Goal: Task Accomplishment & Management: Complete application form

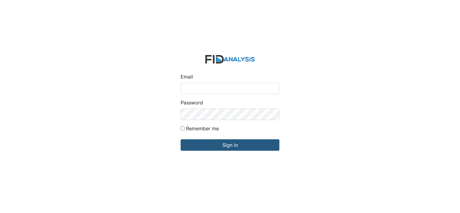
click at [192, 87] on input "Email" at bounding box center [230, 88] width 99 height 11
type input "[EMAIL_ADDRESS][DOMAIN_NAME]"
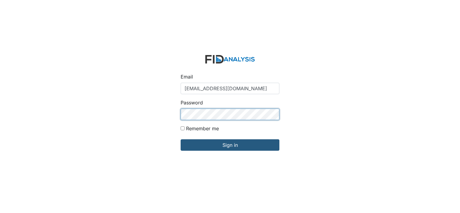
click at [181, 139] on input "Sign in" at bounding box center [230, 144] width 99 height 11
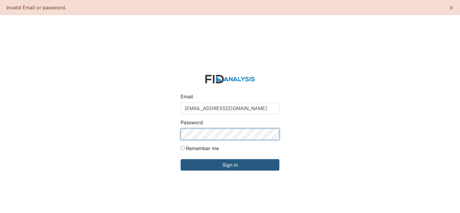
click at [181, 159] on input "Sign in" at bounding box center [230, 164] width 99 height 11
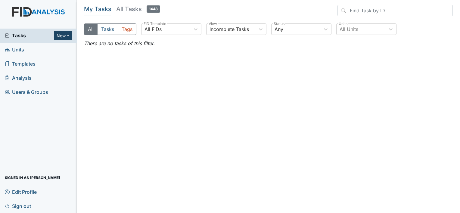
click at [64, 35] on button "New" at bounding box center [63, 35] width 18 height 9
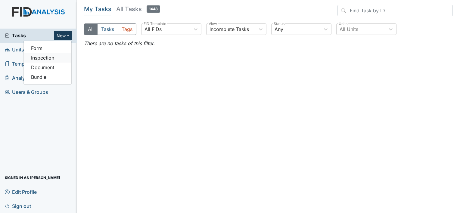
click at [58, 57] on link "Inspection" at bounding box center [48, 58] width 48 height 10
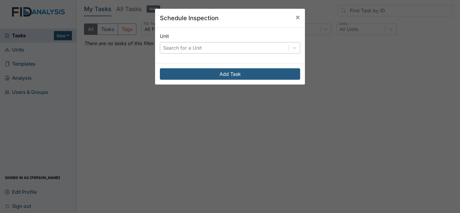
click at [173, 47] on div "Search for a Unit" at bounding box center [182, 47] width 39 height 7
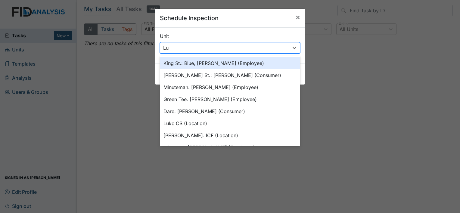
type input "Luk"
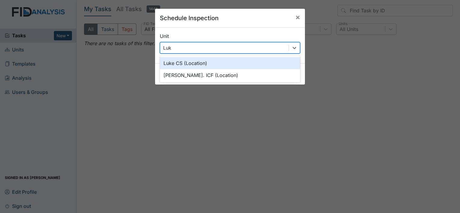
click at [185, 61] on div "Luke CS (Location)" at bounding box center [230, 63] width 140 height 12
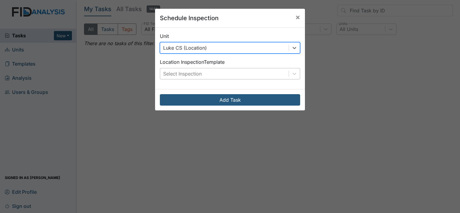
click at [180, 72] on div "Select Inspection" at bounding box center [182, 73] width 39 height 7
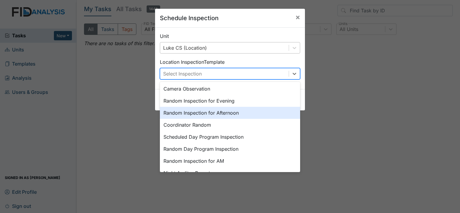
scroll to position [60, 0]
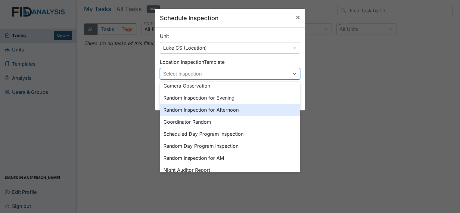
click at [198, 108] on div "Random Inspection for Afternoon" at bounding box center [230, 110] width 140 height 12
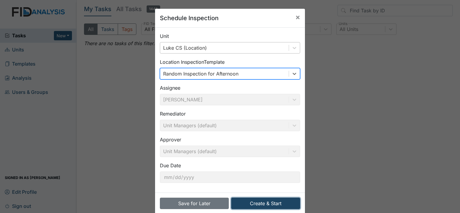
click at [255, 200] on button "Create & Start" at bounding box center [265, 203] width 69 height 11
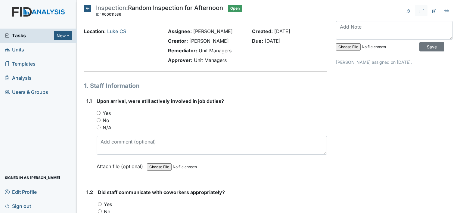
drag, startPoint x: 390, startPoint y: 163, endPoint x: 387, endPoint y: 160, distance: 5.1
click at [99, 114] on input "Yes" at bounding box center [99, 113] width 4 height 4
radio input "true"
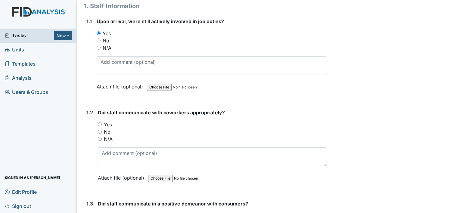
scroll to position [90, 0]
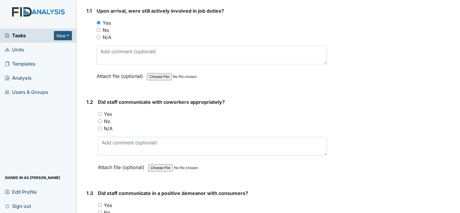
click at [101, 115] on input "Yes" at bounding box center [100, 114] width 4 height 4
radio input "true"
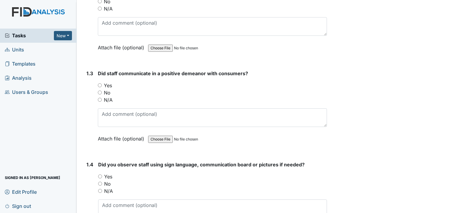
scroll to position [181, 0]
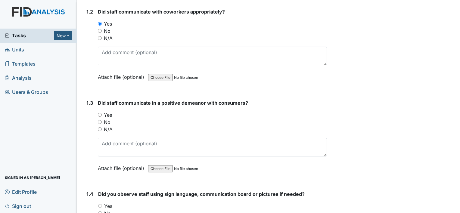
click at [100, 113] on input "Yes" at bounding box center [100, 115] width 4 height 4
radio input "true"
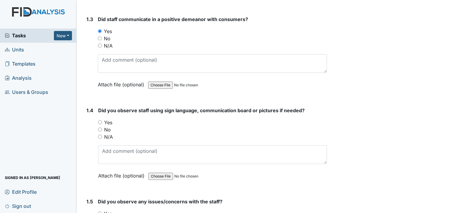
scroll to position [271, 0]
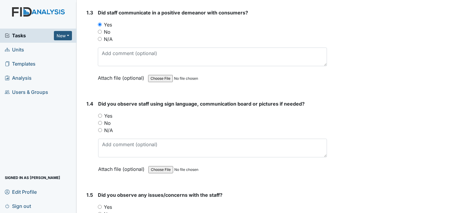
click at [100, 129] on input "N/A" at bounding box center [100, 130] width 4 height 4
radio input "true"
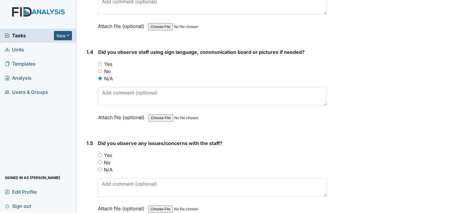
scroll to position [331, 0]
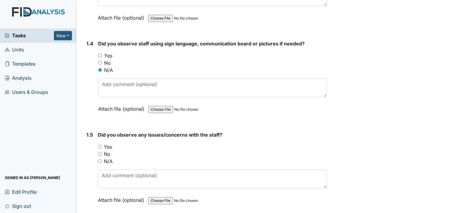
click at [99, 154] on input "No" at bounding box center [100, 154] width 4 height 4
radio input "true"
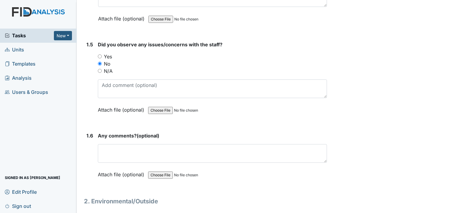
scroll to position [452, 0]
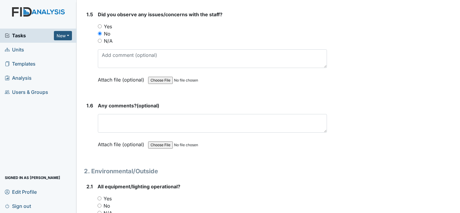
click at [97, 111] on div "1.6 Any comments? (optional) This field is required. Attach file (optional) You…" at bounding box center [205, 129] width 243 height 55
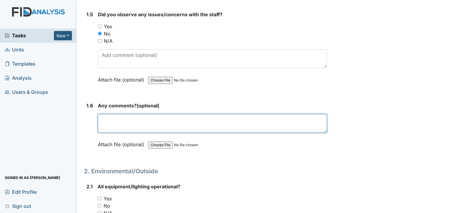
click at [105, 117] on textarea at bounding box center [212, 123] width 229 height 19
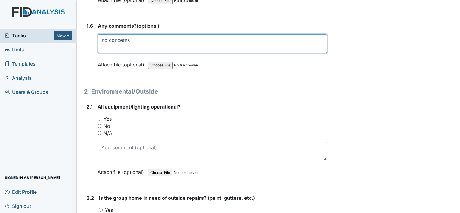
scroll to position [542, 0]
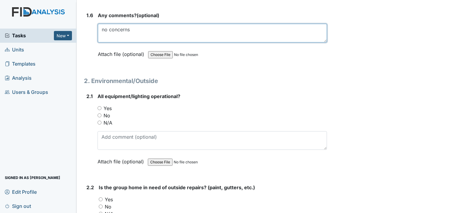
type textarea "no concerns"
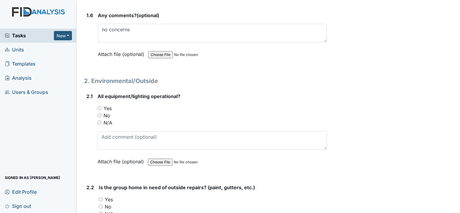
click at [98, 107] on input "Yes" at bounding box center [100, 108] width 4 height 4
radio input "true"
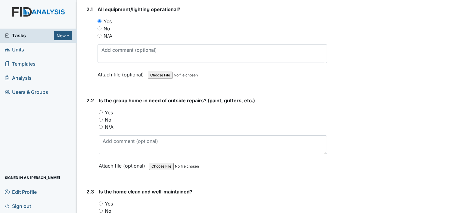
scroll to position [633, 0]
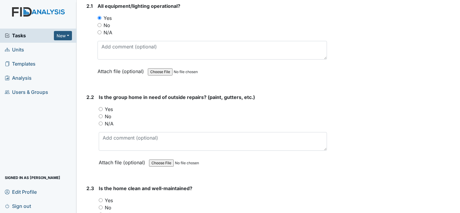
click at [100, 114] on input "No" at bounding box center [101, 116] width 4 height 4
radio input "true"
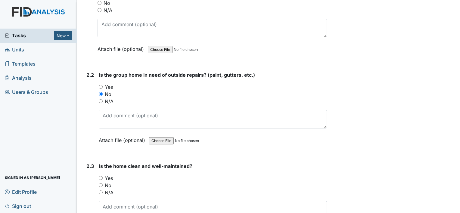
scroll to position [693, 0]
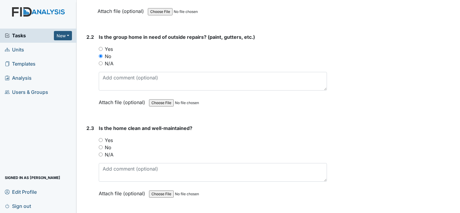
click at [100, 138] on input "Yes" at bounding box center [101, 140] width 4 height 4
radio input "true"
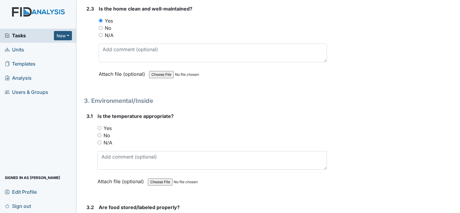
scroll to position [813, 0]
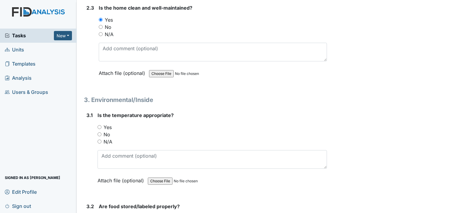
click at [100, 125] on input "Yes" at bounding box center [100, 127] width 4 height 4
radio input "true"
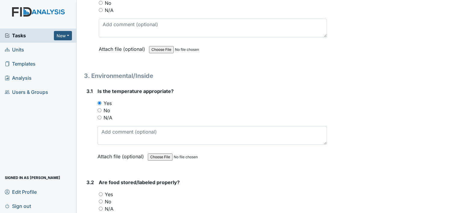
scroll to position [904, 0]
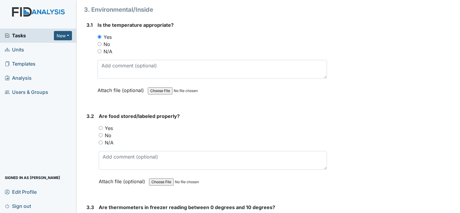
click at [100, 125] on div "Yes" at bounding box center [213, 128] width 228 height 7
click at [101, 126] on input "Yes" at bounding box center [101, 128] width 4 height 4
radio input "true"
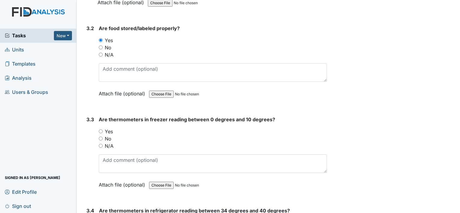
scroll to position [994, 0]
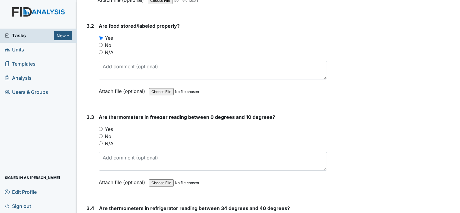
click at [101, 127] on input "Yes" at bounding box center [101, 129] width 4 height 4
radio input "true"
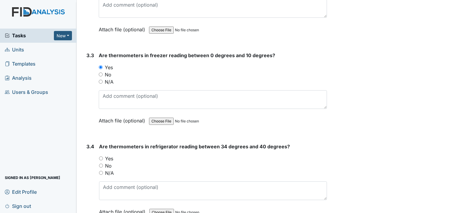
scroll to position [1085, 0]
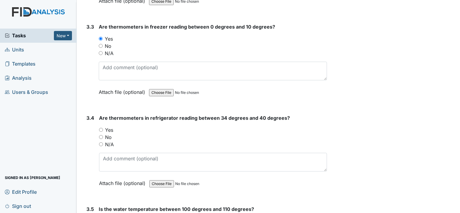
click at [101, 128] on div "Yes" at bounding box center [213, 130] width 228 height 7
click at [102, 128] on input "Yes" at bounding box center [101, 130] width 4 height 4
radio input "true"
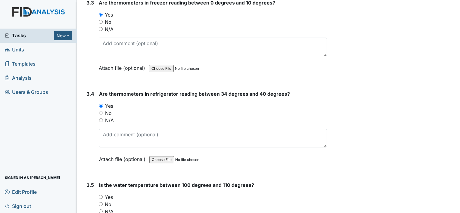
scroll to position [1145, 0]
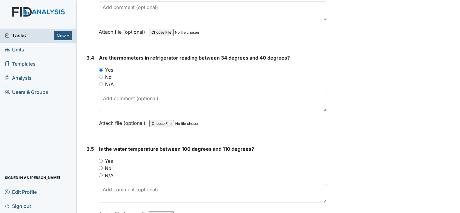
click at [99, 158] on div "Yes" at bounding box center [213, 161] width 228 height 7
click at [100, 159] on input "Yes" at bounding box center [101, 161] width 4 height 4
radio input "true"
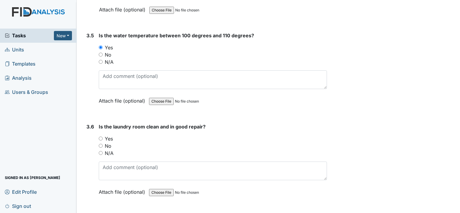
scroll to position [1265, 0]
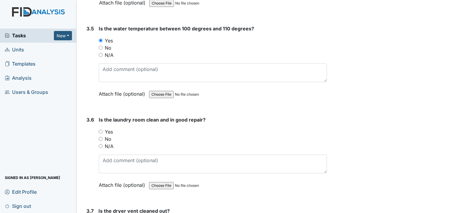
click at [102, 130] on input "Yes" at bounding box center [101, 132] width 4 height 4
radio input "true"
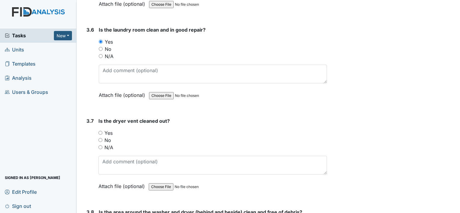
scroll to position [1356, 0]
click at [101, 131] on input "Yes" at bounding box center [101, 133] width 4 height 4
radio input "true"
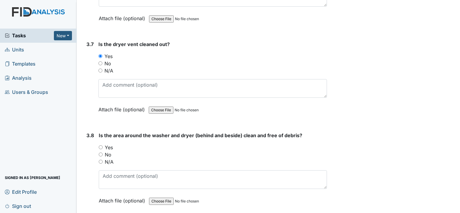
scroll to position [1446, 0]
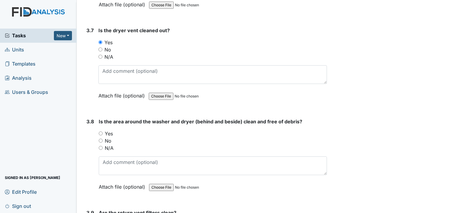
click at [102, 132] on input "Yes" at bounding box center [101, 134] width 4 height 4
radio input "true"
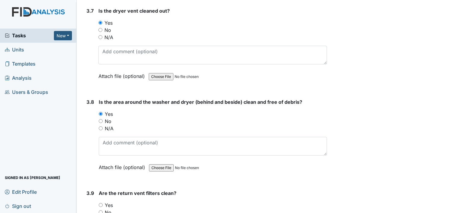
scroll to position [1537, 0]
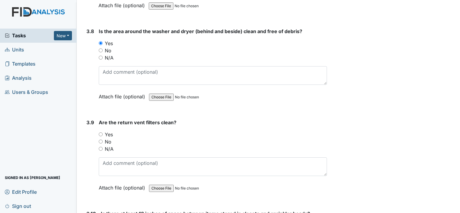
click at [102, 133] on input "Yes" at bounding box center [101, 135] width 4 height 4
radio input "true"
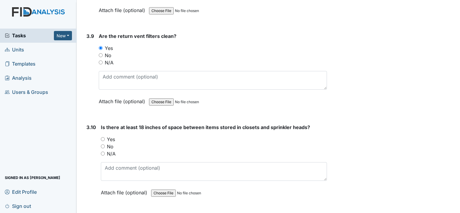
scroll to position [1627, 0]
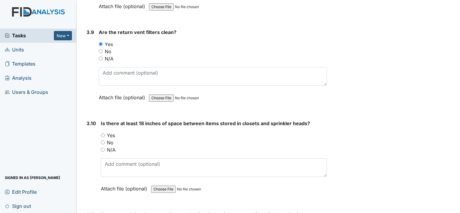
click at [102, 133] on input "Yes" at bounding box center [103, 135] width 4 height 4
radio input "true"
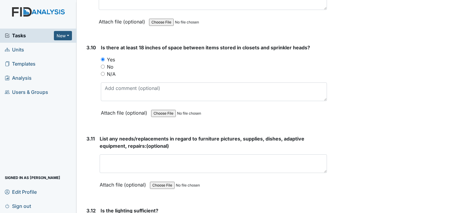
scroll to position [1717, 0]
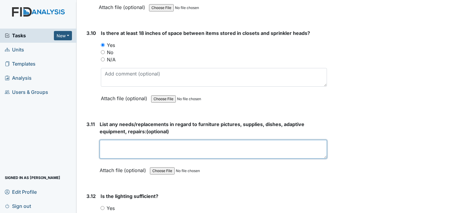
click at [132, 141] on textarea at bounding box center [213, 149] width 227 height 19
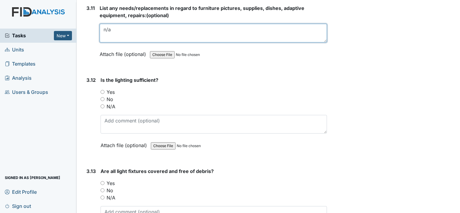
scroll to position [1838, 0]
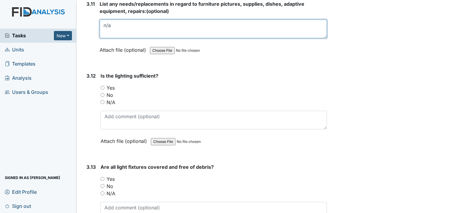
type textarea "n/a"
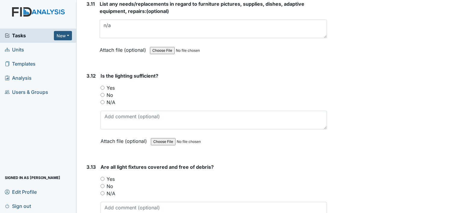
click at [104, 86] on input "Yes" at bounding box center [103, 88] width 4 height 4
radio input "true"
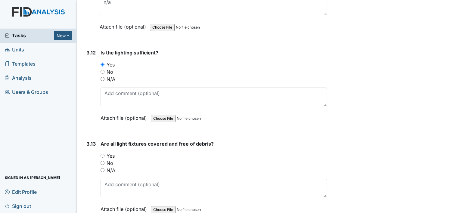
scroll to position [1898, 0]
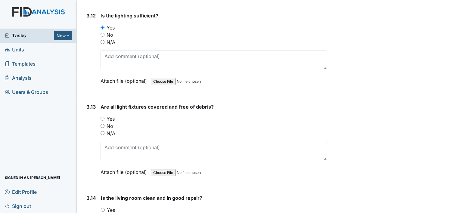
click at [102, 117] on input "Yes" at bounding box center [103, 119] width 4 height 4
radio input "true"
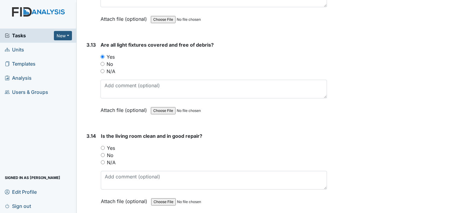
scroll to position [2019, 0]
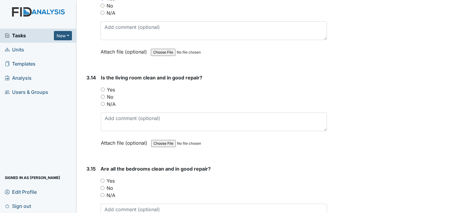
click at [102, 88] on input "Yes" at bounding box center [103, 90] width 4 height 4
radio input "true"
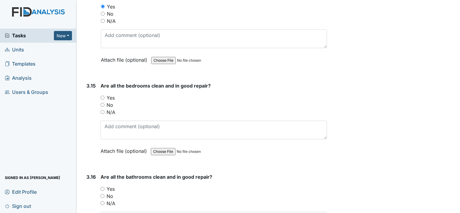
scroll to position [2109, 0]
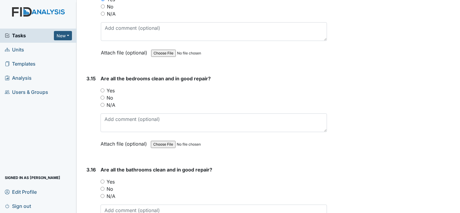
click at [102, 89] on input "Yes" at bounding box center [103, 91] width 4 height 4
radio input "true"
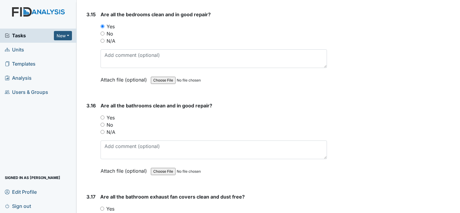
scroll to position [2199, 0]
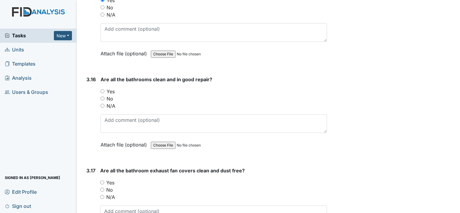
click at [105, 88] on div "Yes" at bounding box center [214, 91] width 227 height 7
click at [102, 89] on input "Yes" at bounding box center [103, 91] width 4 height 4
radio input "true"
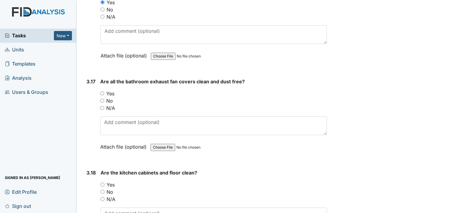
scroll to position [2290, 0]
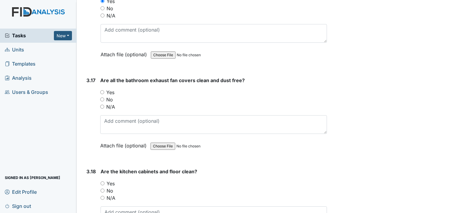
click at [102, 90] on input "Yes" at bounding box center [102, 92] width 4 height 4
radio input "true"
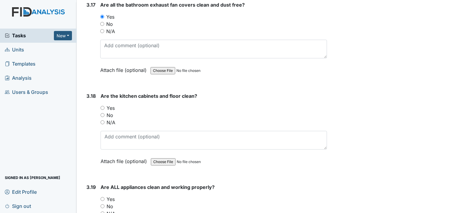
scroll to position [2380, 0]
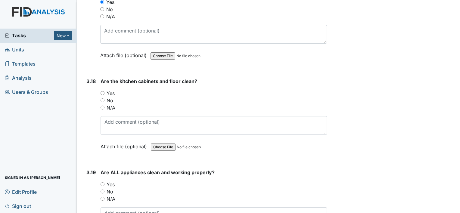
click at [104, 91] on input "Yes" at bounding box center [103, 93] width 4 height 4
radio input "true"
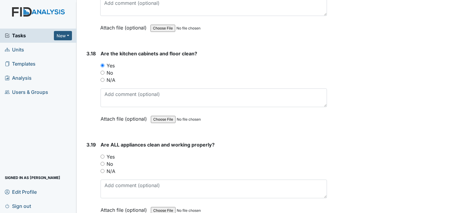
scroll to position [2440, 0]
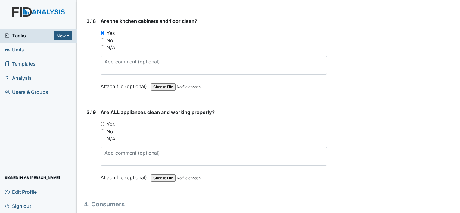
drag, startPoint x: 103, startPoint y: 115, endPoint x: 104, endPoint y: 112, distance: 3.5
click at [103, 122] on input "Yes" at bounding box center [103, 124] width 4 height 4
radio input "true"
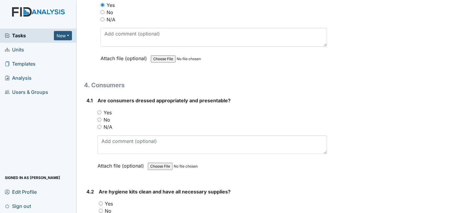
scroll to position [2561, 0]
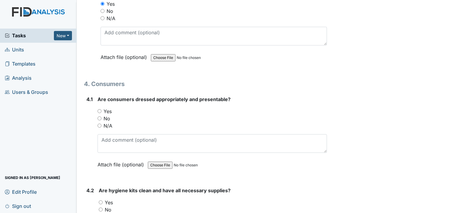
click at [97, 102] on div "4.1 Are consumers dressed appropriately and presentable? You must select one of…" at bounding box center [205, 137] width 243 height 82
click at [100, 109] on input "Yes" at bounding box center [100, 111] width 4 height 4
radio input "true"
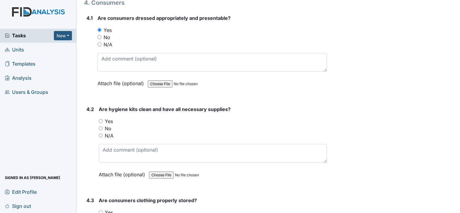
scroll to position [2651, 0]
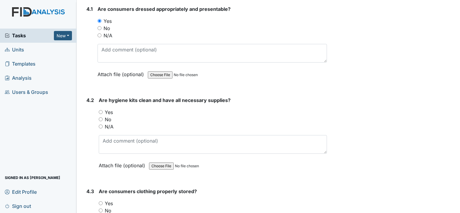
drag, startPoint x: 101, startPoint y: 104, endPoint x: 104, endPoint y: 102, distance: 3.4
click at [101, 110] on input "Yes" at bounding box center [101, 112] width 4 height 4
radio input "true"
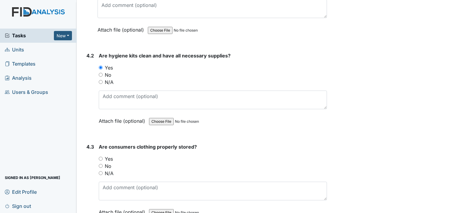
scroll to position [2711, 0]
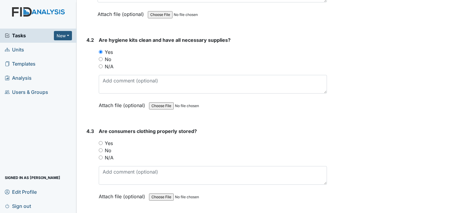
click at [100, 141] on input "Yes" at bounding box center [101, 143] width 4 height 4
radio input "true"
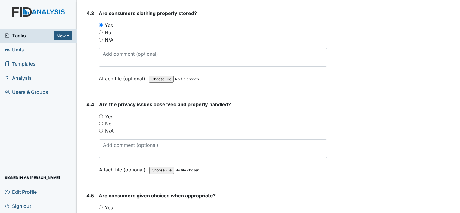
scroll to position [2832, 0]
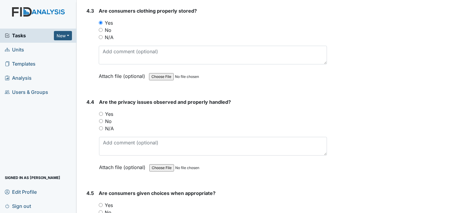
click at [101, 119] on input "No" at bounding box center [101, 121] width 4 height 4
radio input "true"
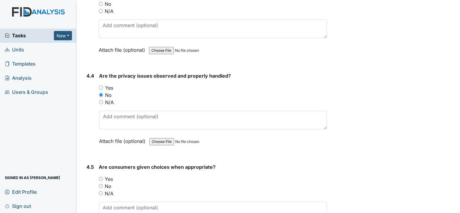
scroll to position [2892, 0]
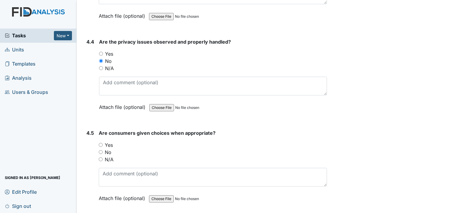
click at [101, 143] on input "Yes" at bounding box center [101, 145] width 4 height 4
radio input "true"
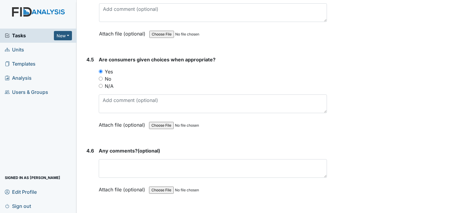
scroll to position [2983, 0]
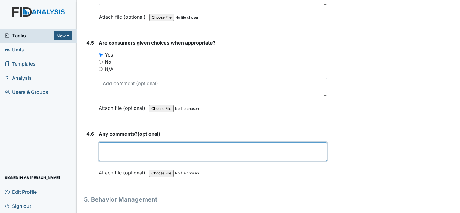
click at [105, 143] on textarea at bounding box center [213, 152] width 228 height 19
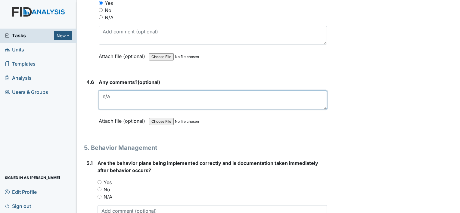
scroll to position [3103, 0]
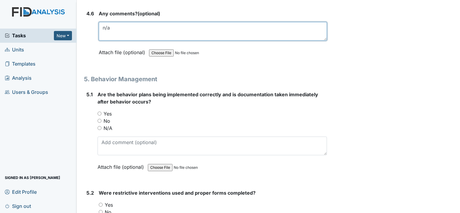
type textarea "n/a"
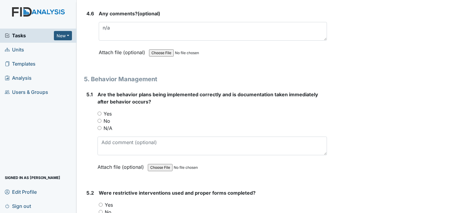
click at [99, 126] on input "N/A" at bounding box center [100, 128] width 4 height 4
radio input "true"
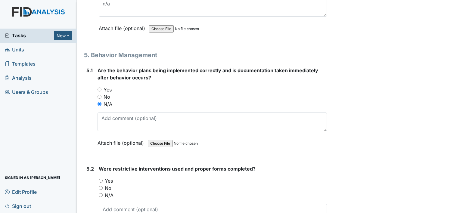
scroll to position [3163, 0]
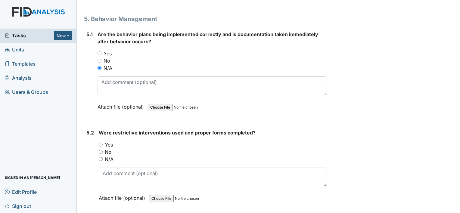
click at [101, 157] on input "N/A" at bounding box center [101, 159] width 4 height 4
radio input "true"
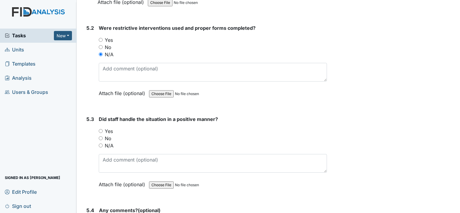
scroll to position [3284, 0]
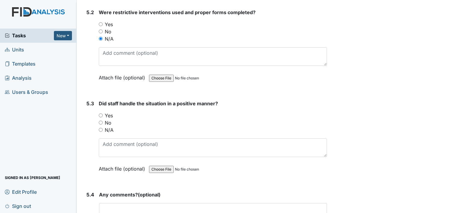
click at [101, 127] on div "N/A" at bounding box center [213, 130] width 228 height 7
click at [100, 127] on div "N/A" at bounding box center [213, 130] width 228 height 7
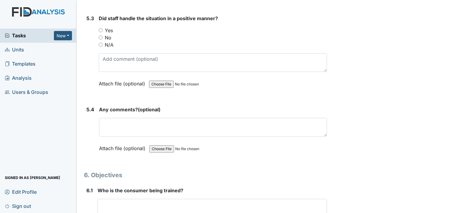
scroll to position [3374, 0]
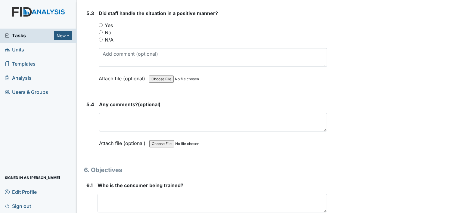
click at [99, 38] on input "N/A" at bounding box center [101, 40] width 4 height 4
radio input "true"
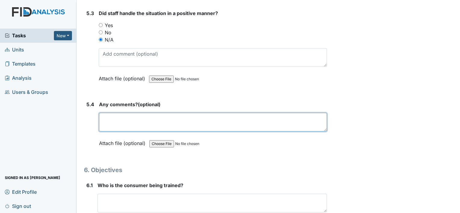
click at [112, 113] on textarea at bounding box center [213, 122] width 228 height 19
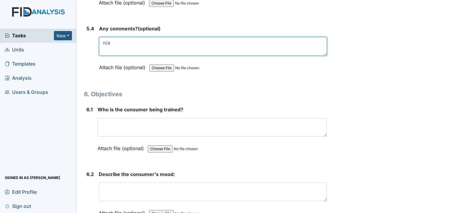
scroll to position [3465, 0]
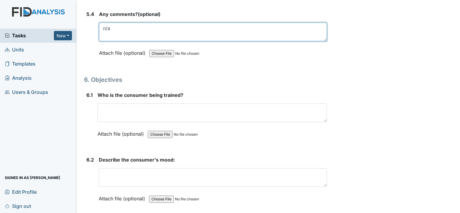
type textarea "n/a"
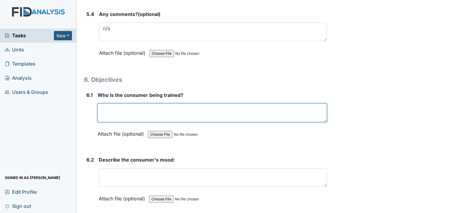
click at [109, 104] on textarea at bounding box center [213, 113] width 230 height 19
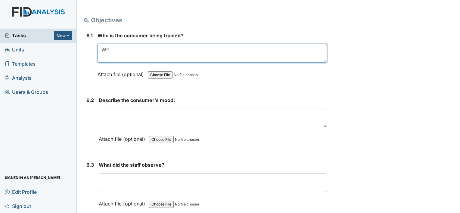
scroll to position [3525, 0]
type textarea "WF"
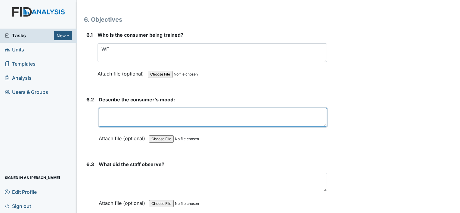
click at [113, 108] on textarea at bounding box center [213, 117] width 228 height 19
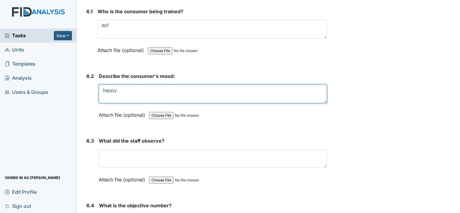
scroll to position [3555, 0]
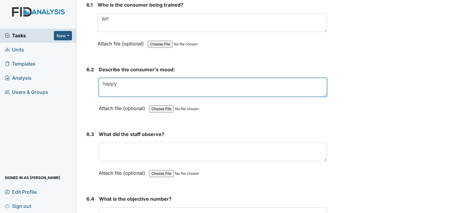
type textarea "happy"
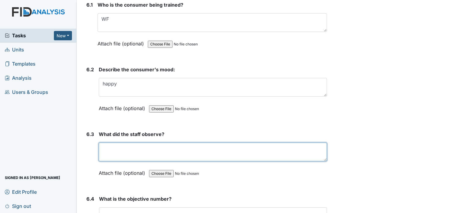
click at [116, 143] on textarea at bounding box center [213, 152] width 228 height 19
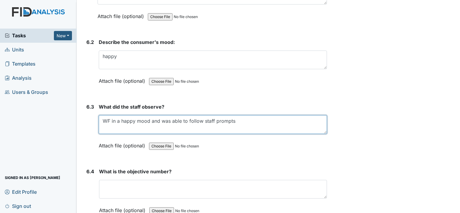
scroll to position [3645, 0]
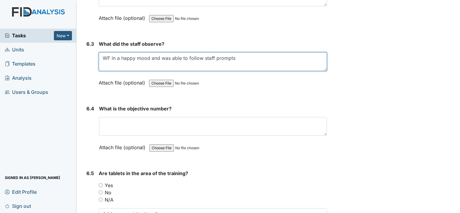
type textarea "WF in a happy mood and was able to follow staff prompts"
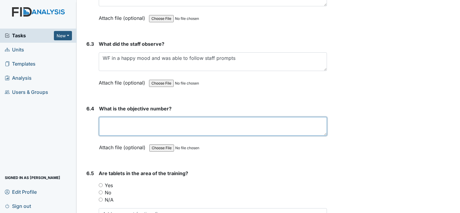
click at [129, 117] on textarea at bounding box center [213, 126] width 228 height 19
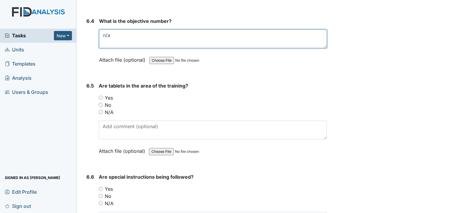
scroll to position [3736, 0]
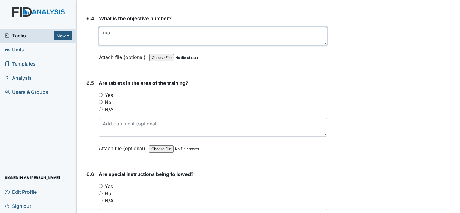
type textarea "n/a"
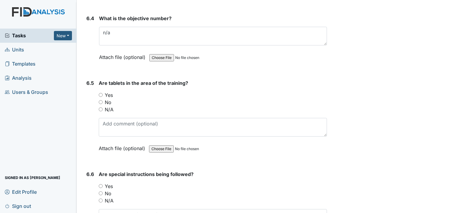
click at [99, 108] on input "N/A" at bounding box center [101, 110] width 4 height 4
radio input "true"
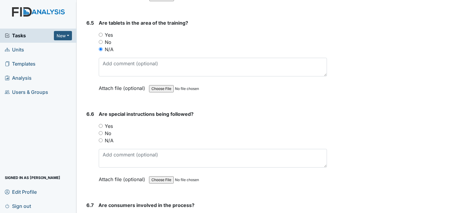
scroll to position [3826, 0]
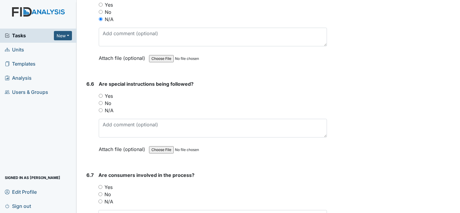
click at [100, 108] on input "N/A" at bounding box center [101, 110] width 4 height 4
radio input "true"
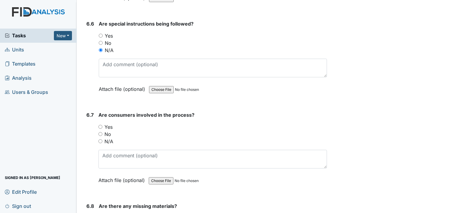
click at [100, 125] on input "Yes" at bounding box center [101, 127] width 4 height 4
radio input "true"
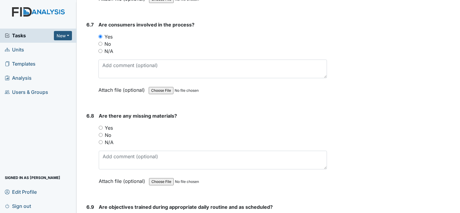
scroll to position [4007, 0]
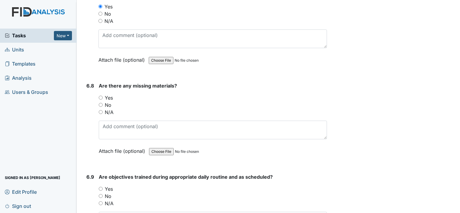
click at [100, 110] on input "N/A" at bounding box center [101, 112] width 4 height 4
radio input "true"
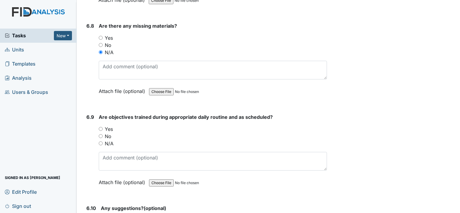
scroll to position [4067, 0]
click at [99, 141] on input "N/A" at bounding box center [101, 143] width 4 height 4
radio input "true"
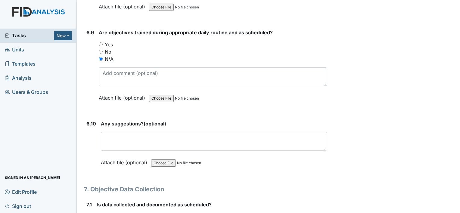
scroll to position [4158, 0]
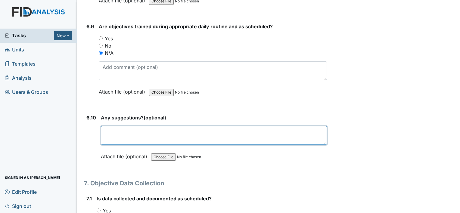
click at [107, 126] on textarea at bounding box center [214, 135] width 226 height 19
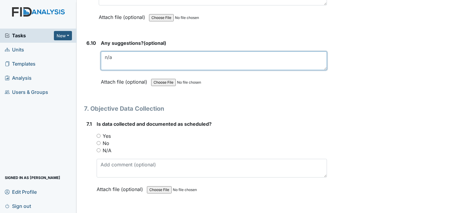
scroll to position [4248, 0]
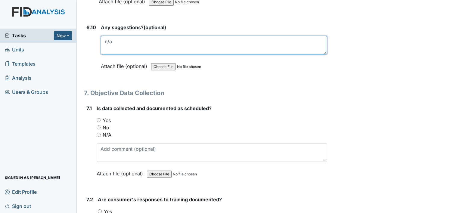
type textarea "n/a"
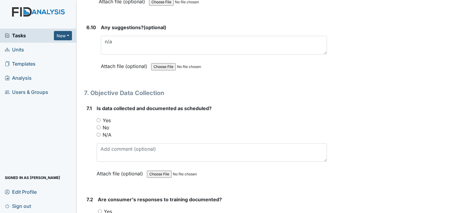
click at [99, 118] on input "Yes" at bounding box center [99, 120] width 4 height 4
radio input "true"
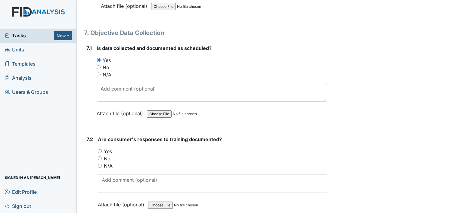
scroll to position [4338, 0]
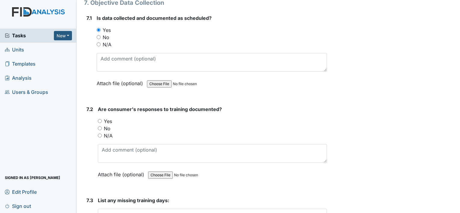
click at [99, 119] on input "Yes" at bounding box center [100, 121] width 4 height 4
radio input "true"
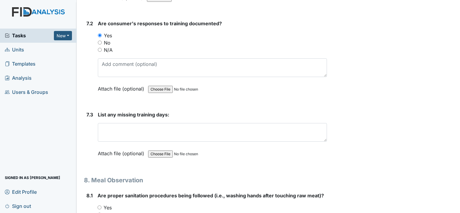
scroll to position [4429, 0]
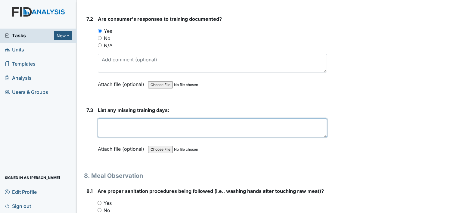
click at [101, 119] on textarea at bounding box center [212, 128] width 229 height 19
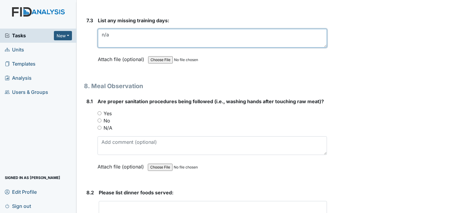
scroll to position [4519, 0]
type textarea "n/a"
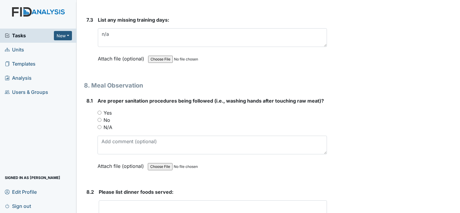
click at [99, 111] on input "Yes" at bounding box center [100, 113] width 4 height 4
radio input "true"
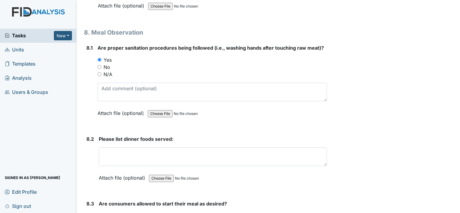
scroll to position [4579, 0]
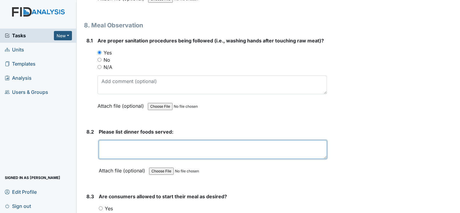
click at [109, 140] on textarea at bounding box center [213, 149] width 228 height 19
click at [223, 140] on textarea "chicken, green beans, corn, biscuits. milk, water" at bounding box center [213, 149] width 228 height 19
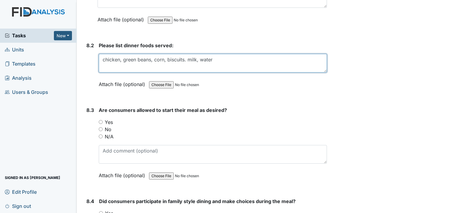
scroll to position [4670, 0]
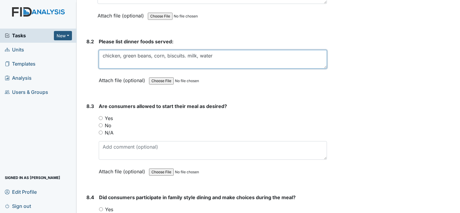
type textarea "chicken, green beans, corn, biscuits. milk, water"
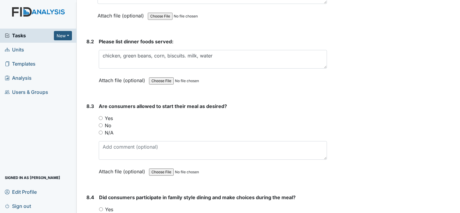
click at [101, 116] on input "Yes" at bounding box center [101, 118] width 4 height 4
radio input "true"
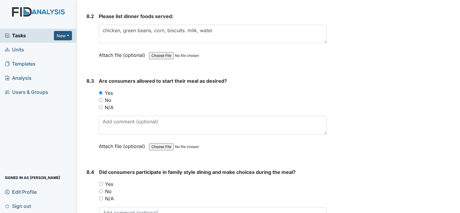
scroll to position [4760, 0]
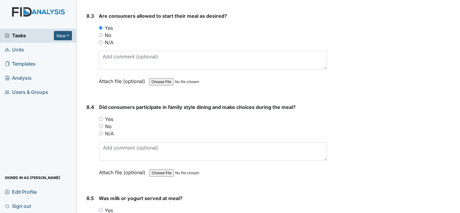
click at [100, 117] on input "Yes" at bounding box center [101, 119] width 4 height 4
radio input "true"
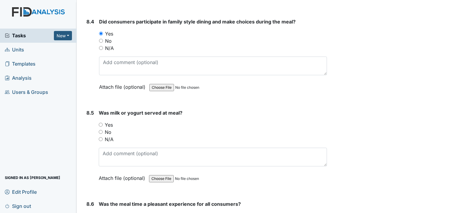
scroll to position [4851, 0]
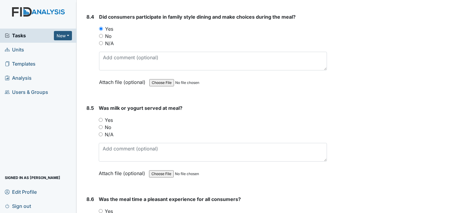
click at [102, 118] on input "Yes" at bounding box center [101, 120] width 4 height 4
radio input "true"
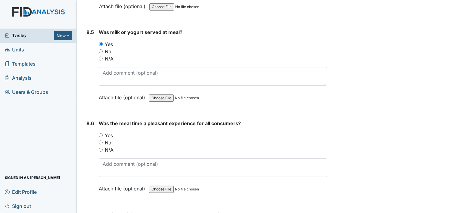
scroll to position [4941, 0]
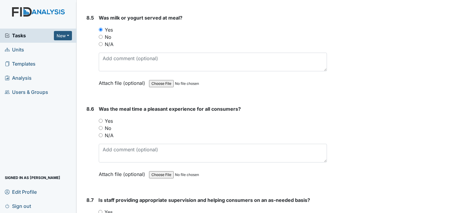
click at [101, 119] on input "Yes" at bounding box center [101, 121] width 4 height 4
radio input "true"
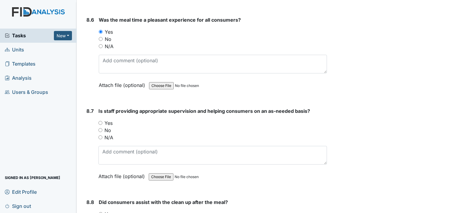
scroll to position [5031, 0]
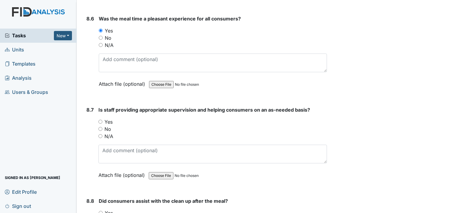
click at [102, 118] on div "Yes" at bounding box center [213, 121] width 229 height 7
click at [100, 120] on input "Yes" at bounding box center [101, 122] width 4 height 4
radio input "true"
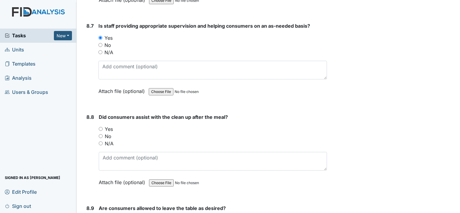
scroll to position [5122, 0]
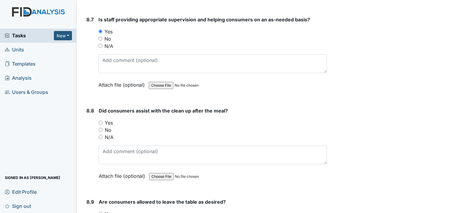
click at [99, 121] on input "Yes" at bounding box center [101, 123] width 4 height 4
radio input "true"
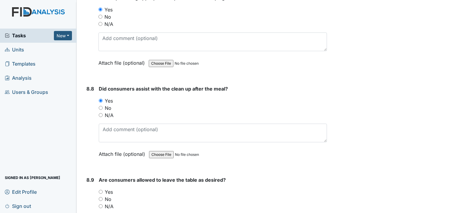
scroll to position [5212, 0]
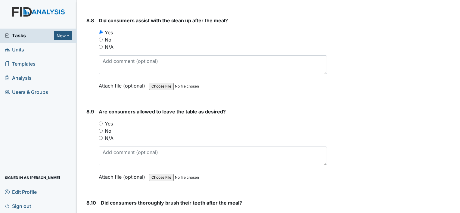
click at [101, 122] on input "Yes" at bounding box center [101, 124] width 4 height 4
radio input "true"
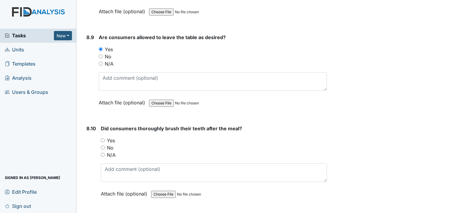
scroll to position [5302, 0]
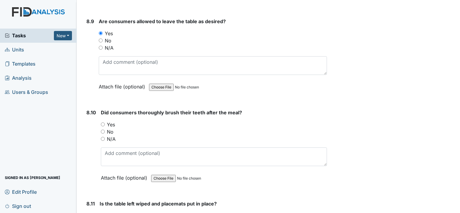
click at [102, 123] on input "Yes" at bounding box center [103, 125] width 4 height 4
radio input "true"
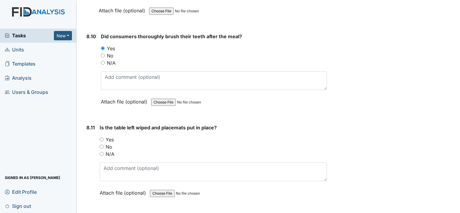
scroll to position [5393, 0]
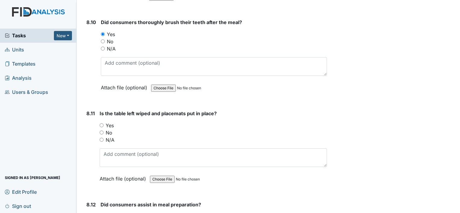
click at [102, 124] on input "Yes" at bounding box center [102, 126] width 4 height 4
radio input "true"
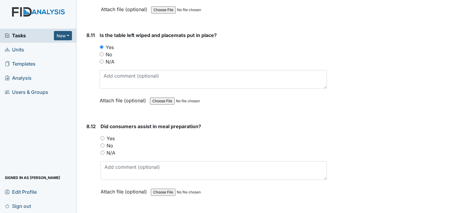
scroll to position [5483, 0]
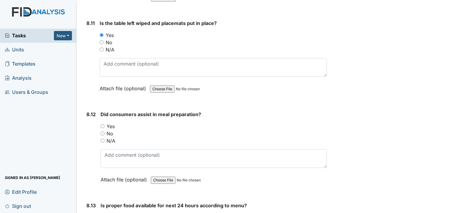
click at [102, 124] on input "Yes" at bounding box center [103, 126] width 4 height 4
radio input "true"
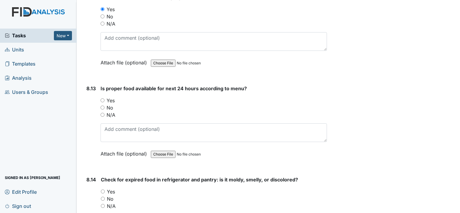
scroll to position [5604, 0]
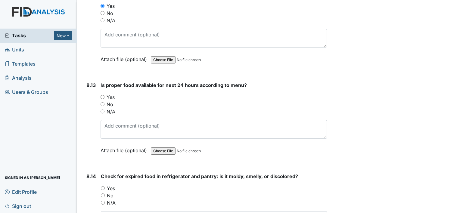
click at [102, 95] on input "Yes" at bounding box center [103, 97] width 4 height 4
radio input "true"
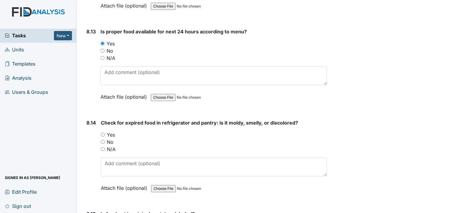
scroll to position [5664, 0]
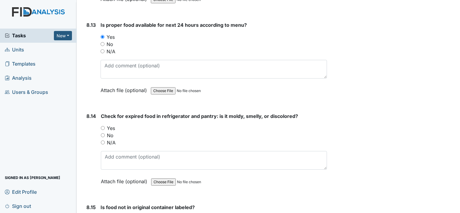
click at [103, 126] on input "Yes" at bounding box center [103, 128] width 4 height 4
radio input "true"
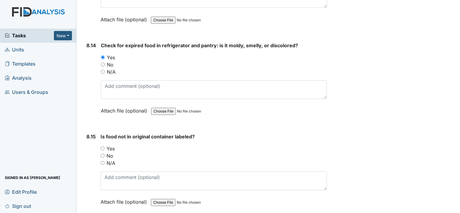
scroll to position [5754, 0]
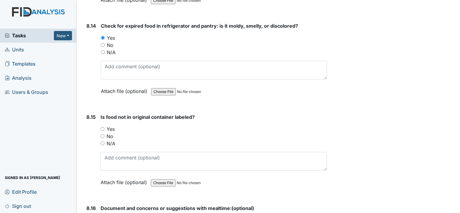
click at [101, 127] on input "Yes" at bounding box center [103, 129] width 4 height 4
radio input "true"
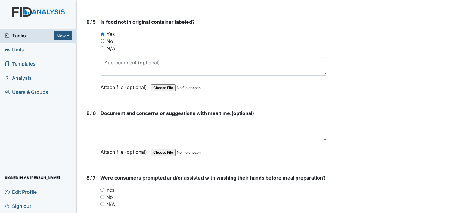
scroll to position [5875, 0]
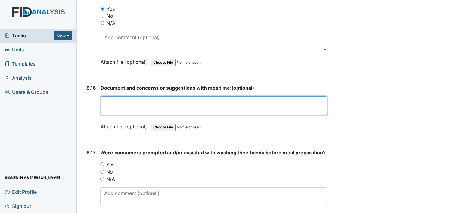
click at [105, 96] on textarea at bounding box center [214, 105] width 227 height 19
type textarea "no concrns"
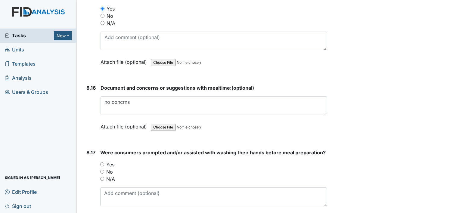
click at [103, 163] on input "Yes" at bounding box center [102, 165] width 4 height 4
radio input "true"
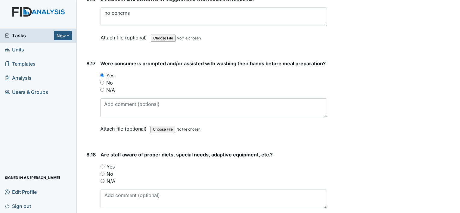
scroll to position [5965, 0]
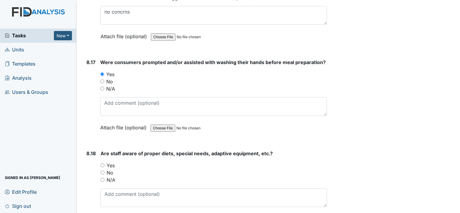
click at [103, 164] on input "Yes" at bounding box center [103, 166] width 4 height 4
radio input "true"
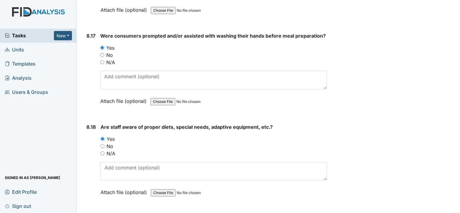
scroll to position [6056, 0]
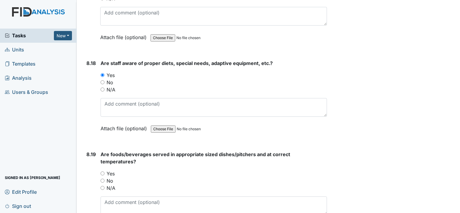
click at [103, 172] on input "Yes" at bounding box center [103, 174] width 4 height 4
radio input "true"
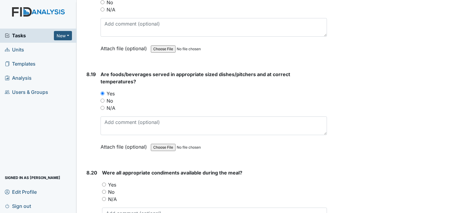
scroll to position [6146, 0]
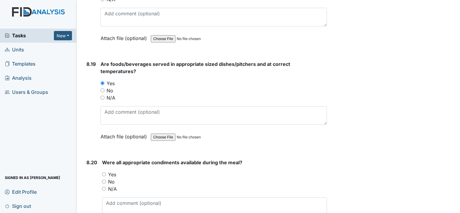
click at [102, 173] on input "Yes" at bounding box center [104, 175] width 4 height 4
radio input "true"
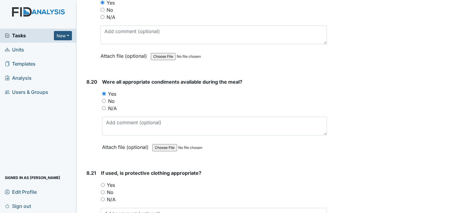
scroll to position [6236, 0]
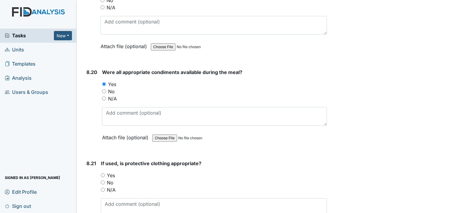
click at [103, 188] on input "N/A" at bounding box center [103, 190] width 4 height 4
radio input "true"
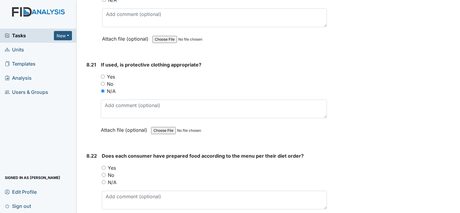
scroll to position [6357, 0]
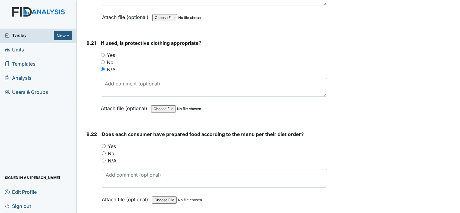
click at [101, 131] on div "8.22 Does each consumer have prepared food according to the menu per their diet…" at bounding box center [205, 172] width 243 height 82
click at [102, 144] on input "Yes" at bounding box center [104, 146] width 4 height 4
radio input "true"
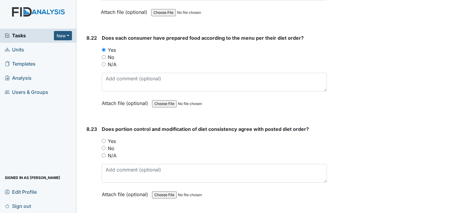
scroll to position [6477, 0]
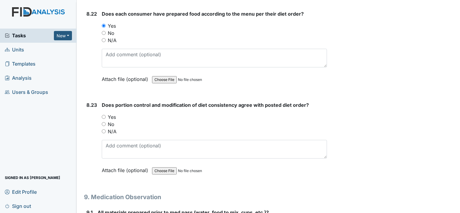
click at [105, 115] on input "Yes" at bounding box center [104, 117] width 4 height 4
radio input "true"
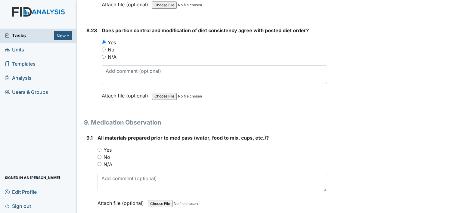
scroll to position [6568, 0]
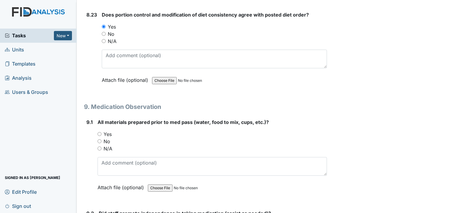
click at [101, 132] on input "Yes" at bounding box center [100, 134] width 4 height 4
radio input "true"
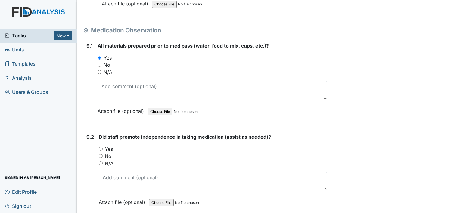
scroll to position [6658, 0]
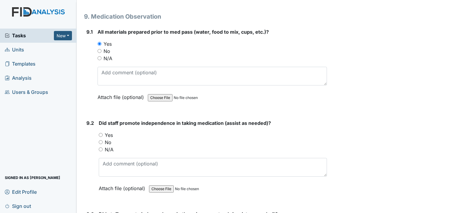
click at [102, 133] on input "Yes" at bounding box center [101, 135] width 4 height 4
radio input "true"
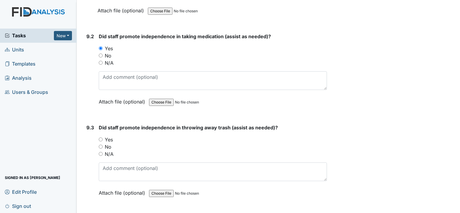
scroll to position [6749, 0]
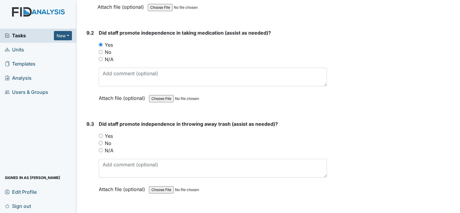
click at [100, 134] on input "Yes" at bounding box center [101, 136] width 4 height 4
radio input "true"
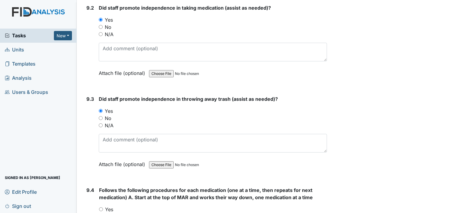
scroll to position [6839, 0]
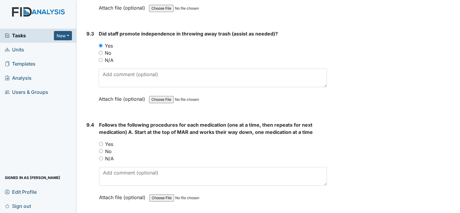
click at [99, 142] on input "Yes" at bounding box center [101, 144] width 4 height 4
radio input "true"
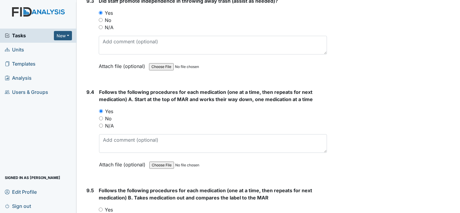
scroll to position [6929, 0]
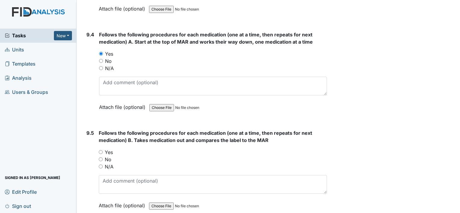
click at [100, 150] on input "Yes" at bounding box center [101, 152] width 4 height 4
radio input "true"
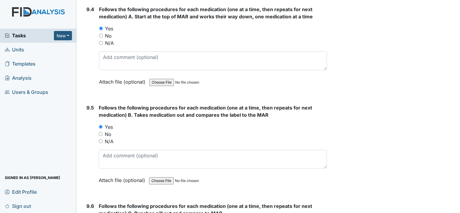
scroll to position [7020, 0]
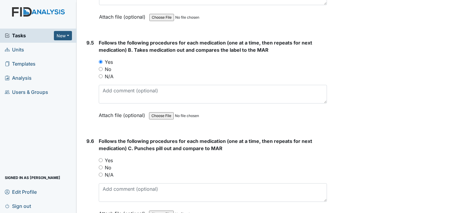
click at [102, 158] on input "Yes" at bounding box center [101, 160] width 4 height 4
radio input "true"
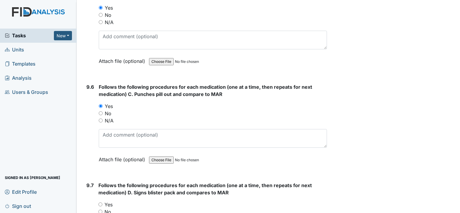
scroll to position [7080, 0]
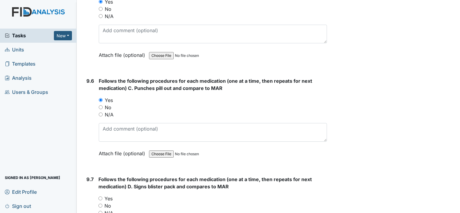
drag, startPoint x: 102, startPoint y: 166, endPoint x: 103, endPoint y: 163, distance: 3.2
click at [102, 197] on input "Yes" at bounding box center [101, 199] width 4 height 4
radio input "true"
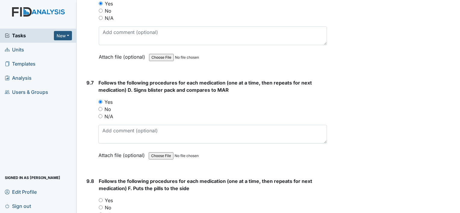
scroll to position [7201, 0]
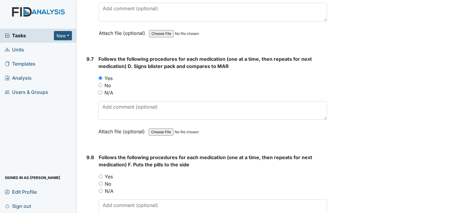
click at [101, 175] on input "Yes" at bounding box center [101, 177] width 4 height 4
radio input "true"
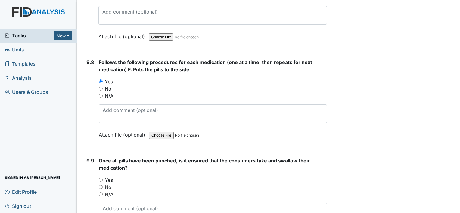
scroll to position [7321, 0]
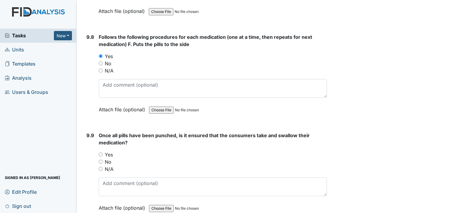
click at [100, 153] on input "Yes" at bounding box center [101, 155] width 4 height 4
radio input "true"
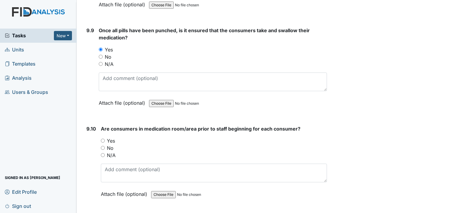
scroll to position [7442, 0]
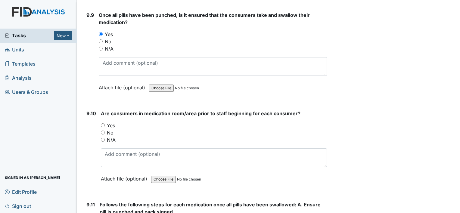
click at [102, 124] on input "Yes" at bounding box center [103, 126] width 4 height 4
radio input "true"
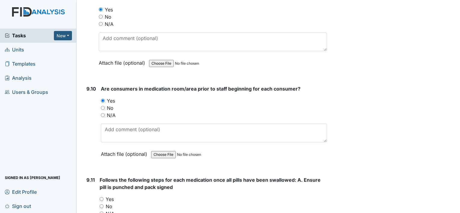
scroll to position [7532, 0]
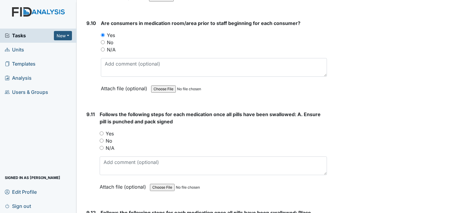
click at [101, 132] on input "Yes" at bounding box center [102, 134] width 4 height 4
radio input "true"
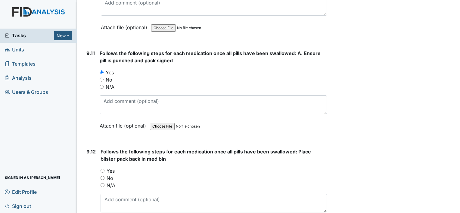
scroll to position [7622, 0]
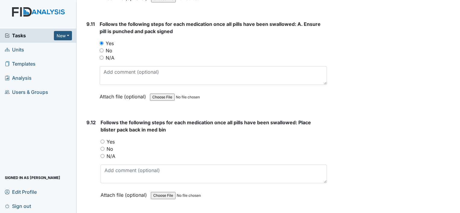
click at [103, 140] on input "Yes" at bounding box center [103, 142] width 4 height 4
radio input "true"
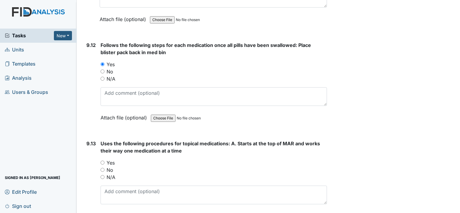
scroll to position [7713, 0]
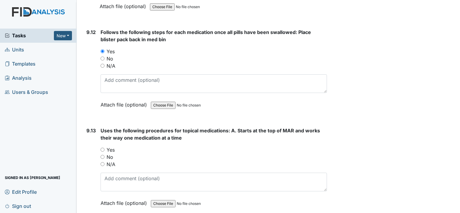
click at [101, 148] on input "Yes" at bounding box center [103, 150] width 4 height 4
radio input "true"
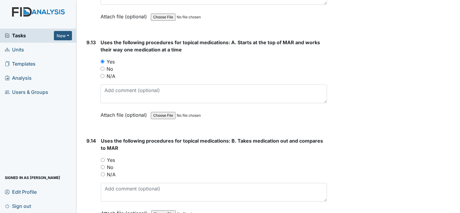
scroll to position [7803, 0]
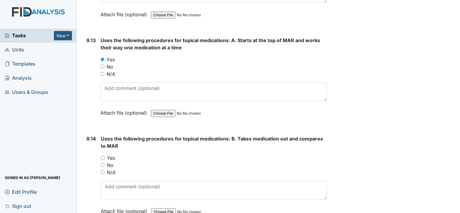
click at [103, 156] on input "Yes" at bounding box center [103, 158] width 4 height 4
radio input "true"
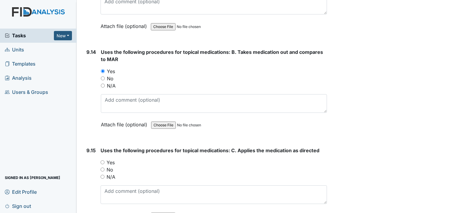
scroll to position [7893, 0]
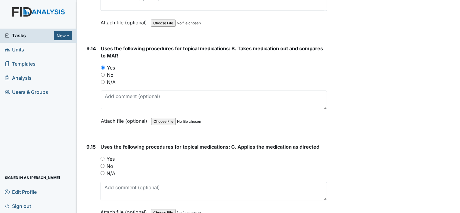
click at [101, 157] on input "Yes" at bounding box center [103, 159] width 4 height 4
radio input "true"
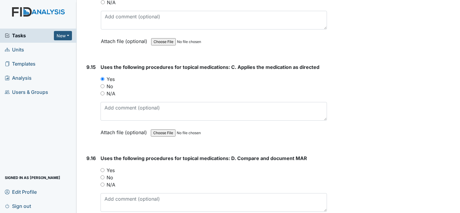
scroll to position [7984, 0]
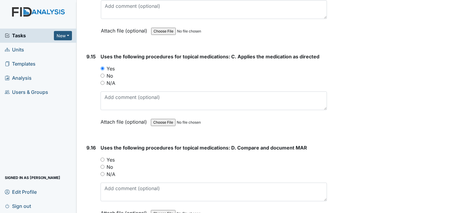
click at [103, 158] on input "Yes" at bounding box center [103, 160] width 4 height 4
radio input "true"
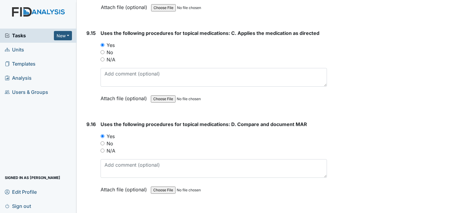
scroll to position [8074, 0]
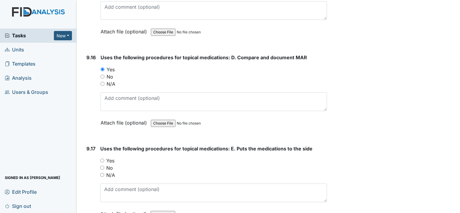
click at [104, 159] on input "Yes" at bounding box center [102, 161] width 4 height 4
radio input "true"
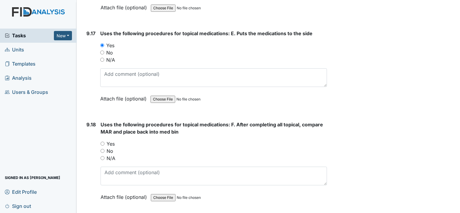
scroll to position [8195, 0]
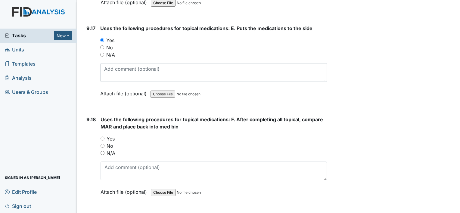
click at [103, 137] on input "Yes" at bounding box center [103, 139] width 4 height 4
radio input "true"
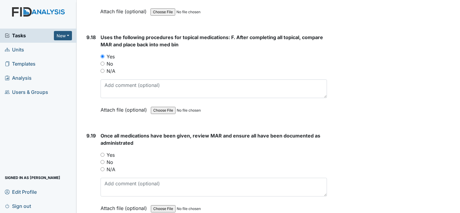
scroll to position [8285, 0]
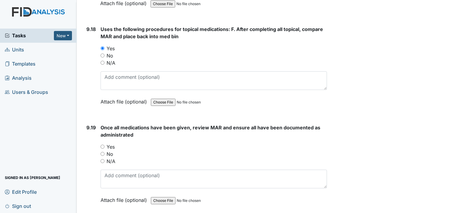
click at [101, 145] on input "Yes" at bounding box center [103, 147] width 4 height 4
radio input "true"
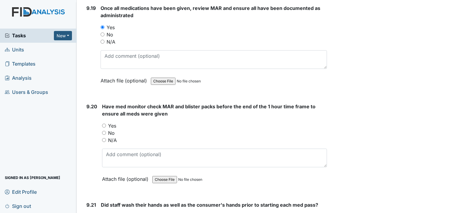
scroll to position [8406, 0]
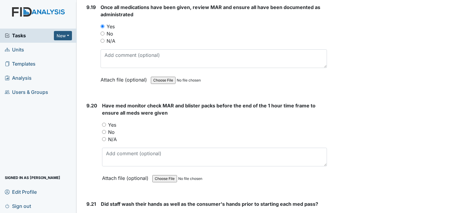
click at [104, 123] on input "Yes" at bounding box center [104, 125] width 4 height 4
radio input "true"
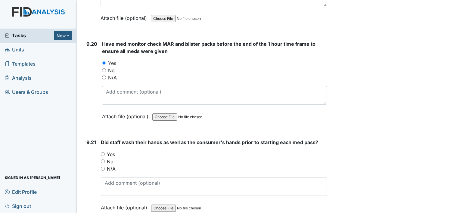
scroll to position [8496, 0]
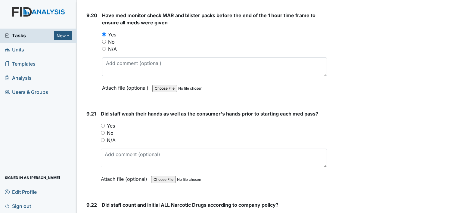
click at [103, 124] on input "Yes" at bounding box center [103, 126] width 4 height 4
radio input "true"
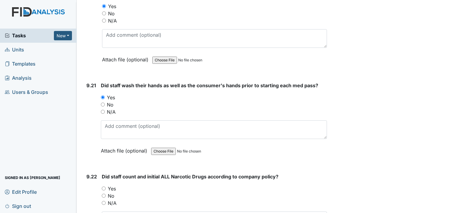
scroll to position [8556, 0]
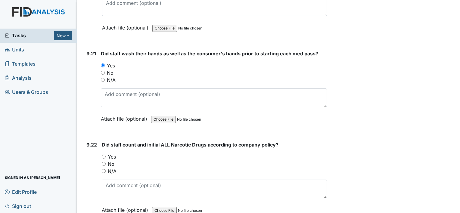
click at [103, 153] on div "Yes" at bounding box center [214, 156] width 225 height 7
click at [104, 155] on input "Yes" at bounding box center [104, 157] width 4 height 4
radio input "true"
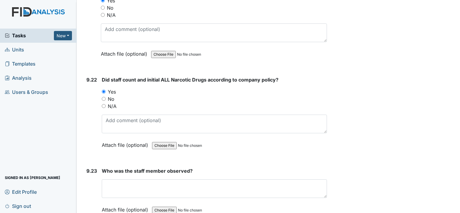
scroll to position [8647, 0]
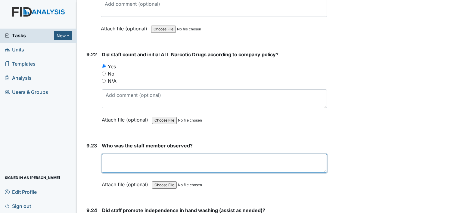
click at [110, 154] on textarea at bounding box center [214, 163] width 225 height 19
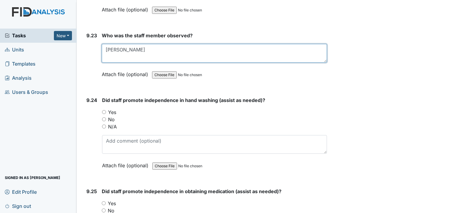
scroll to position [8767, 0]
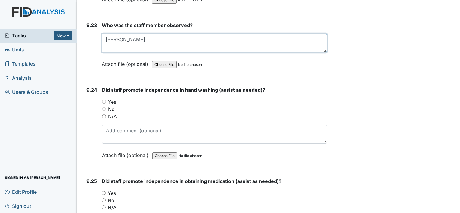
type textarea "Shaquela Glasper"
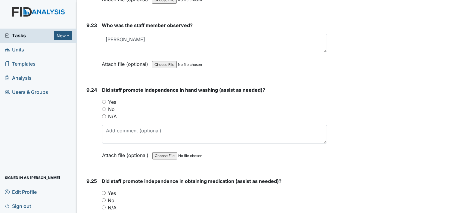
click at [104, 99] on div "Yes" at bounding box center [214, 102] width 225 height 7
click at [104, 100] on input "Yes" at bounding box center [104, 102] width 4 height 4
radio input "true"
click at [102, 191] on input "Yes" at bounding box center [104, 193] width 4 height 4
radio input "true"
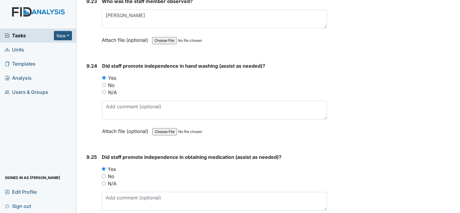
scroll to position [8858, 0]
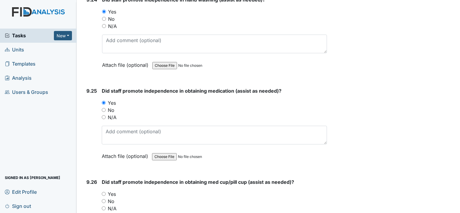
click at [103, 192] on input "Yes" at bounding box center [104, 194] width 4 height 4
radio input "true"
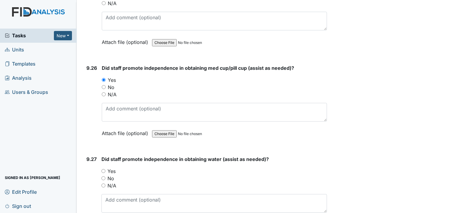
scroll to position [8978, 0]
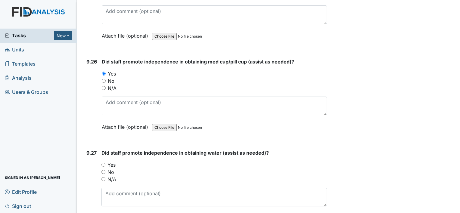
click at [103, 163] on input "Yes" at bounding box center [104, 165] width 4 height 4
radio input "true"
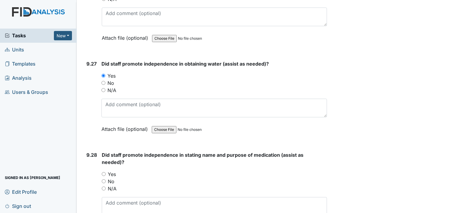
scroll to position [9068, 0]
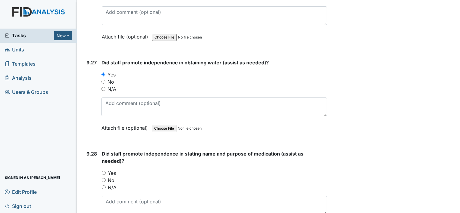
click at [104, 171] on input "Yes" at bounding box center [104, 173] width 4 height 4
radio input "true"
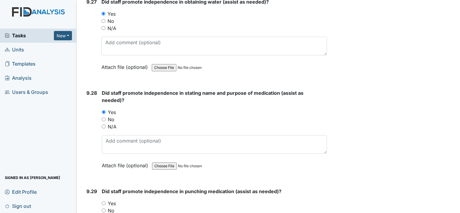
scroll to position [9159, 0]
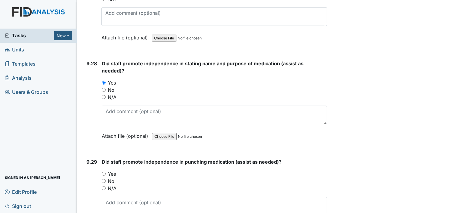
click at [103, 172] on input "Yes" at bounding box center [104, 174] width 4 height 4
radio input "true"
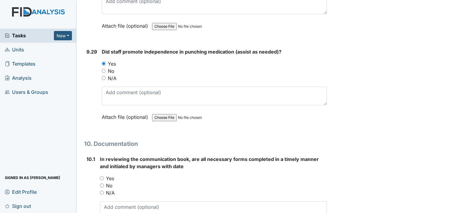
scroll to position [9279, 0]
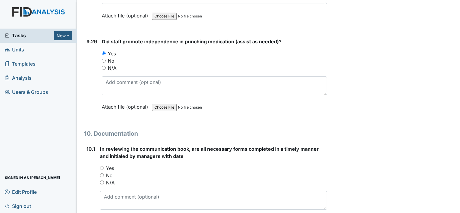
click at [102, 166] on input "Yes" at bounding box center [102, 168] width 4 height 4
radio input "true"
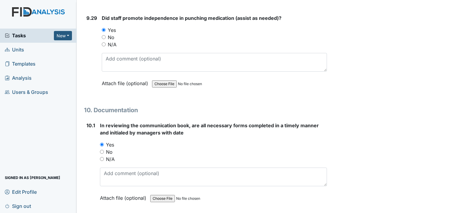
scroll to position [9340, 0]
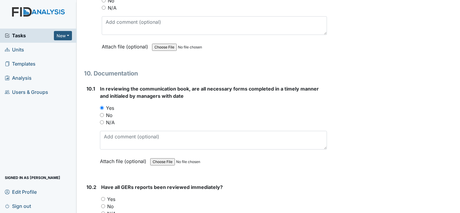
click at [105, 196] on div "Yes" at bounding box center [214, 199] width 226 height 7
click at [102, 197] on input "Yes" at bounding box center [103, 199] width 4 height 4
radio input "true"
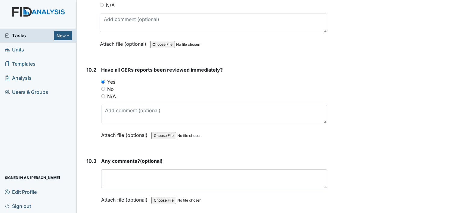
scroll to position [9460, 0]
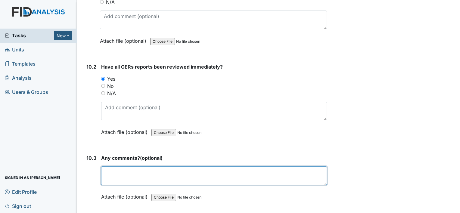
click at [121, 167] on textarea at bounding box center [214, 176] width 226 height 19
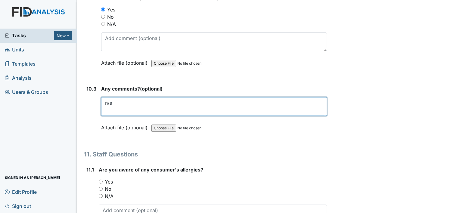
scroll to position [9550, 0]
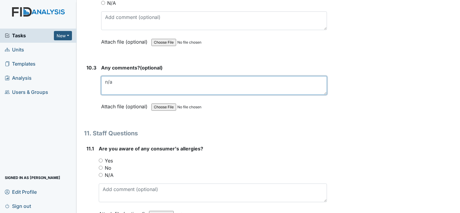
type textarea "n/a"
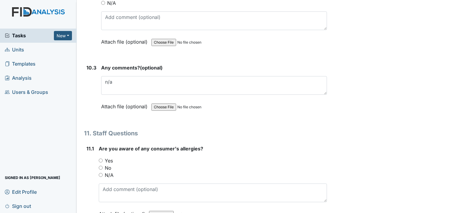
click at [100, 159] on input "Yes" at bounding box center [101, 161] width 4 height 4
radio input "true"
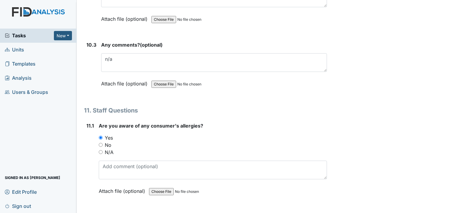
scroll to position [9611, 0]
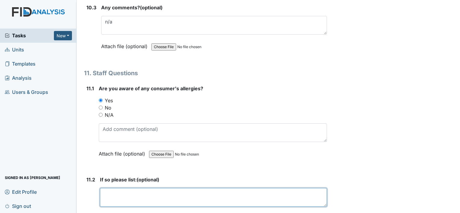
click at [109, 188] on textarea at bounding box center [213, 197] width 227 height 19
type textarea "s"
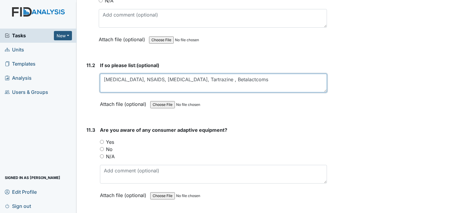
scroll to position [9731, 0]
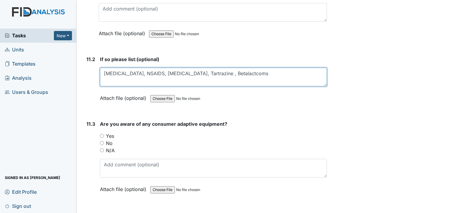
type textarea "Aspirin, NSAIDS, Penicillin, Tartrazine , Betalactcoms"
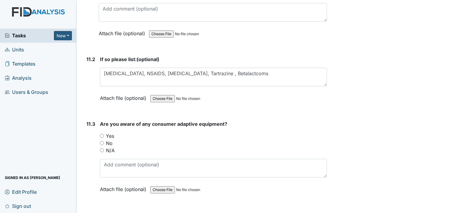
click at [102, 134] on input "Yes" at bounding box center [102, 136] width 4 height 4
radio input "true"
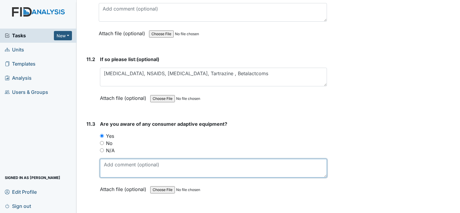
click at [119, 159] on textarea at bounding box center [213, 168] width 227 height 19
type textarea "C-PAP , rolling walker"
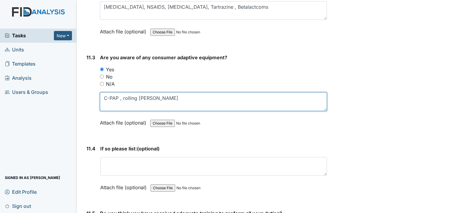
scroll to position [9761, 0]
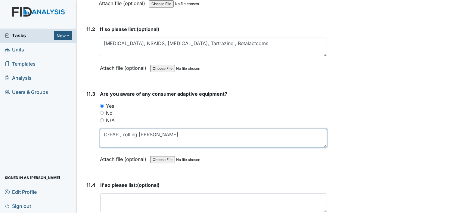
drag, startPoint x: 158, startPoint y: 94, endPoint x: 102, endPoint y: 93, distance: 56.1
click at [99, 95] on div "11.3 Are you aware of any consumer adaptive equipment? You must select one of t…" at bounding box center [205, 131] width 243 height 82
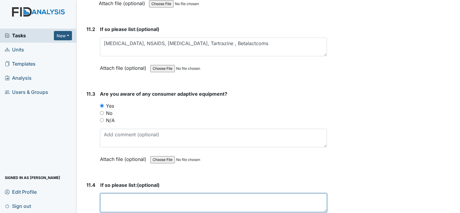
click at [104, 194] on textarea at bounding box center [213, 203] width 227 height 19
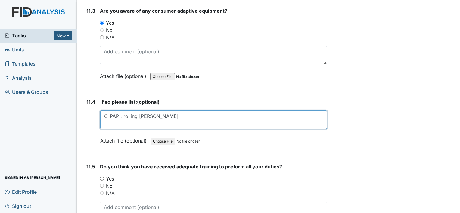
scroll to position [9882, 0]
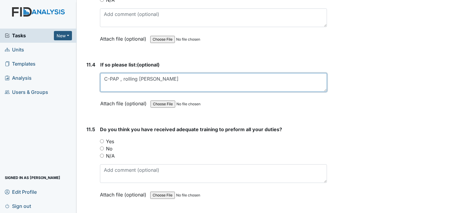
type textarea "C-PAP , rolling walker"
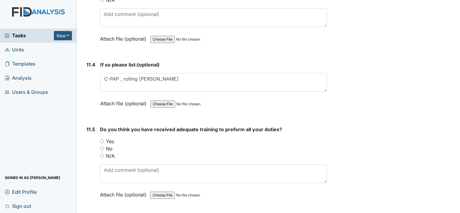
click at [101, 139] on input "Yes" at bounding box center [102, 141] width 4 height 4
radio input "true"
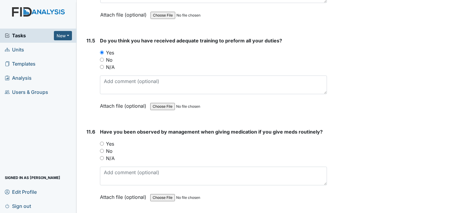
scroll to position [9972, 0]
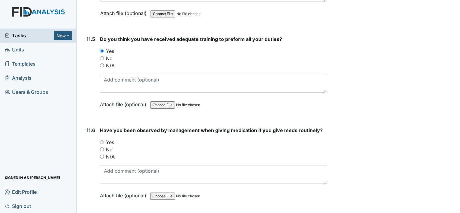
click at [101, 140] on input "Yes" at bounding box center [102, 142] width 4 height 4
radio input "true"
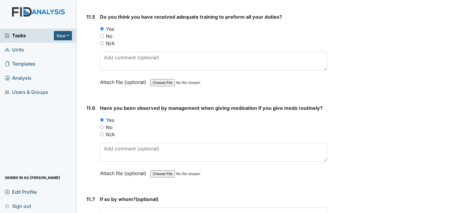
scroll to position [10063, 0]
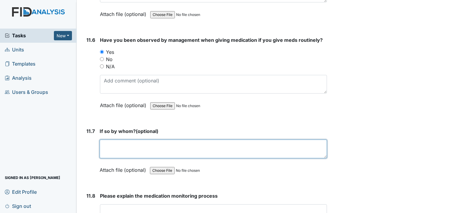
click at [114, 140] on textarea at bounding box center [213, 149] width 227 height 19
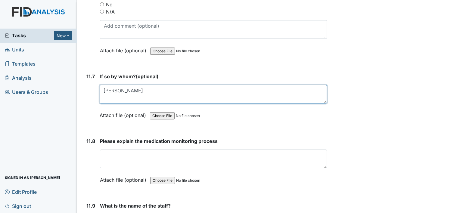
scroll to position [10123, 0]
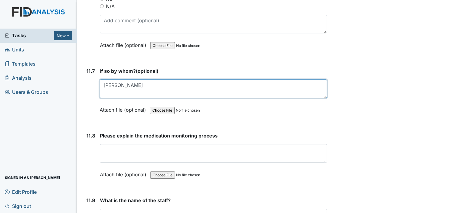
type textarea "Jennifer Winston"
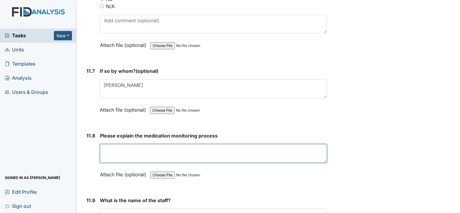
click at [116, 144] on textarea at bounding box center [213, 153] width 227 height 19
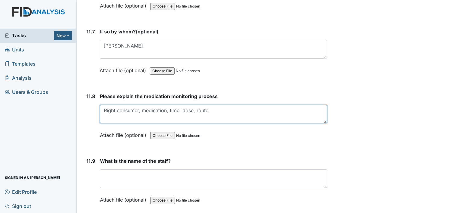
scroll to position [10183, 0]
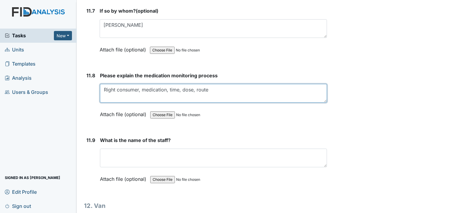
type textarea "Right consumer, medication, time, dose, route"
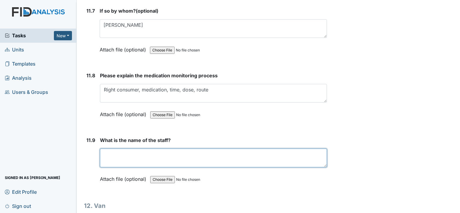
click at [140, 149] on textarea at bounding box center [213, 158] width 227 height 19
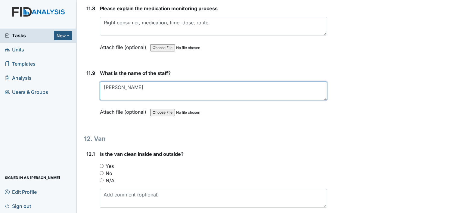
scroll to position [10274, 0]
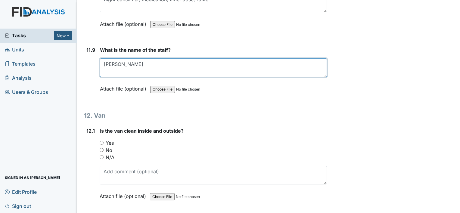
type textarea "Shaquela Glasper"
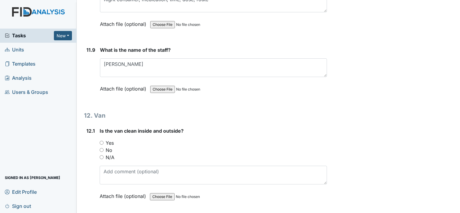
click at [100, 141] on input "Yes" at bounding box center [102, 143] width 4 height 4
radio input "true"
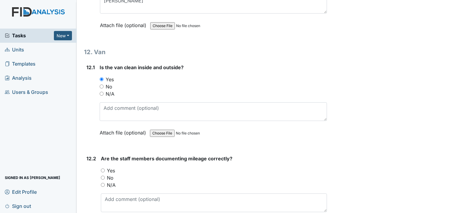
scroll to position [10364, 0]
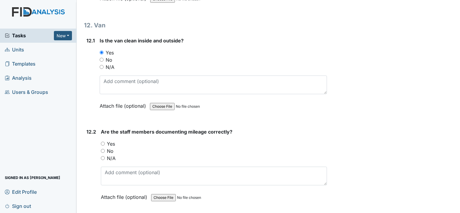
click at [101, 142] on input "Yes" at bounding box center [103, 144] width 4 height 4
radio input "true"
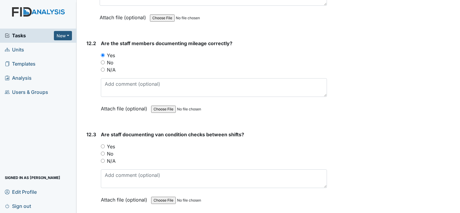
scroll to position [10454, 0]
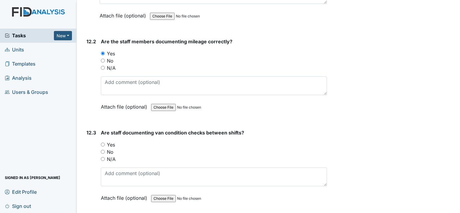
click at [103, 143] on input "Yes" at bounding box center [103, 145] width 4 height 4
radio input "true"
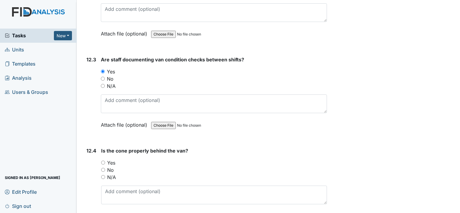
scroll to position [10545, 0]
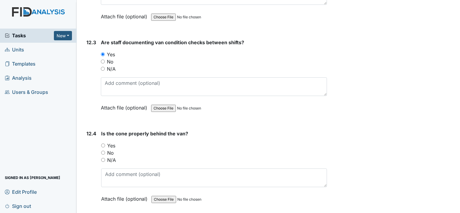
click at [105, 144] on input "Yes" at bounding box center [103, 146] width 4 height 4
radio input "true"
click at [103, 144] on input "Yes" at bounding box center [103, 146] width 4 height 4
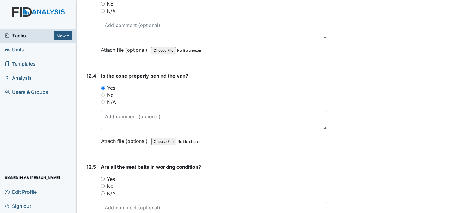
scroll to position [10605, 0]
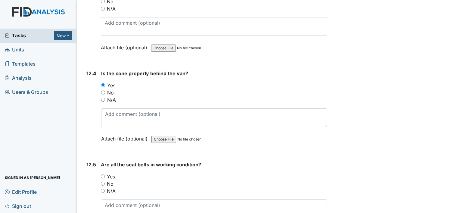
click at [104, 175] on input "Yes" at bounding box center [103, 177] width 4 height 4
radio input "true"
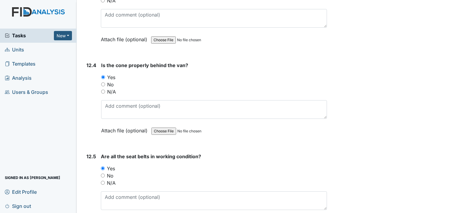
scroll to position [10617, 0]
